Goal: Navigation & Orientation: Find specific page/section

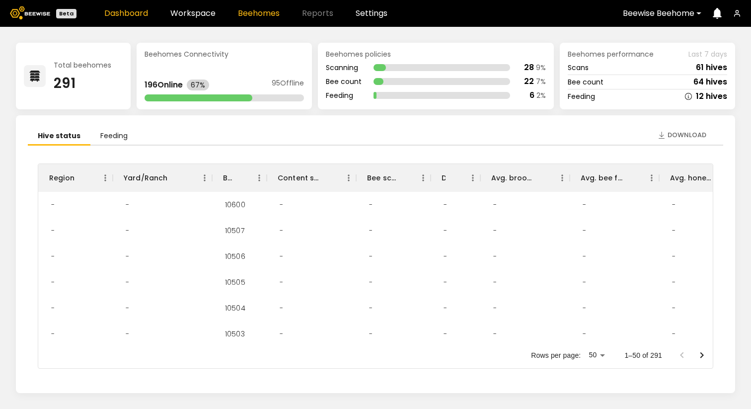
click at [256, 14] on link "Beehomes" at bounding box center [259, 13] width 42 height 8
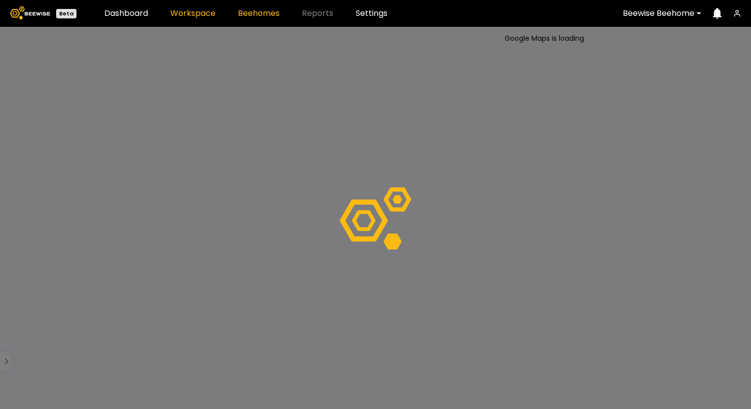
click at [181, 16] on link "Workspace" at bounding box center [192, 13] width 45 height 8
